Goal: Navigation & Orientation: Find specific page/section

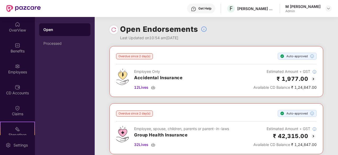
scroll to position [30, 0]
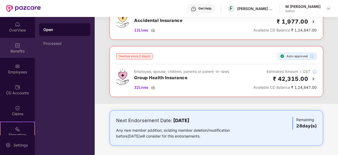
click at [17, 39] on div "Benefits" at bounding box center [17, 48] width 35 height 20
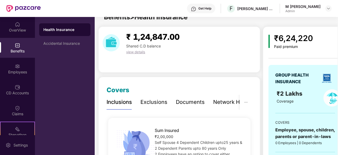
scroll to position [57, 0]
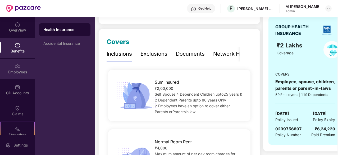
click at [23, 68] on div "Employees" at bounding box center [17, 69] width 35 height 20
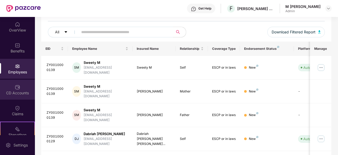
click at [23, 92] on div "CD Accounts" at bounding box center [17, 92] width 35 height 5
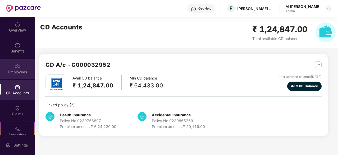
click at [17, 70] on div "Employees" at bounding box center [17, 71] width 35 height 5
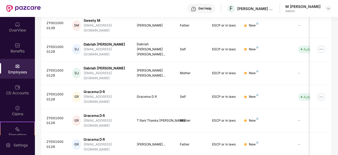
scroll to position [169, 0]
